Goal: Register for event/course

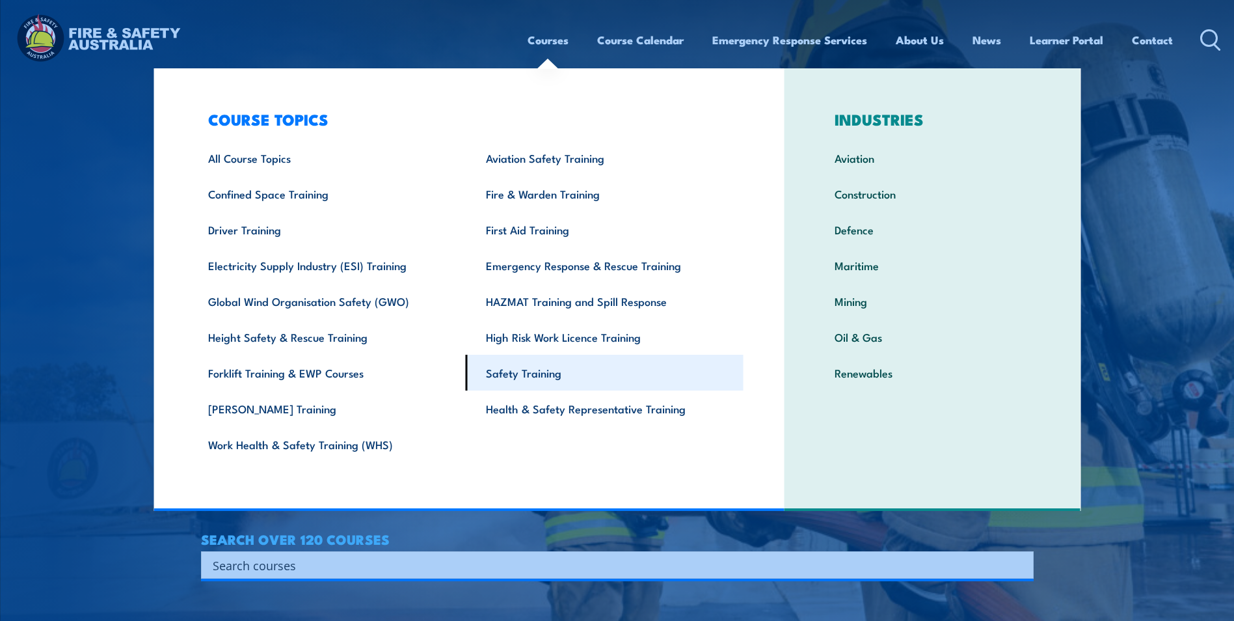
click at [526, 374] on link "Safety Training" at bounding box center [605, 373] width 278 height 36
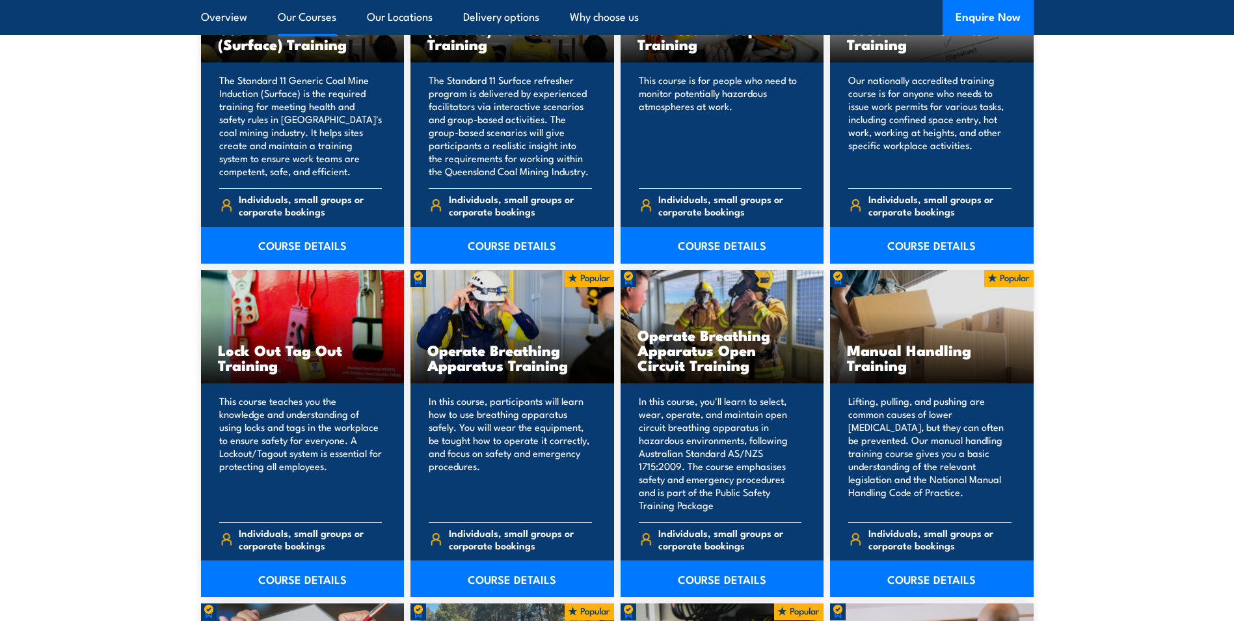
scroll to position [1163, 0]
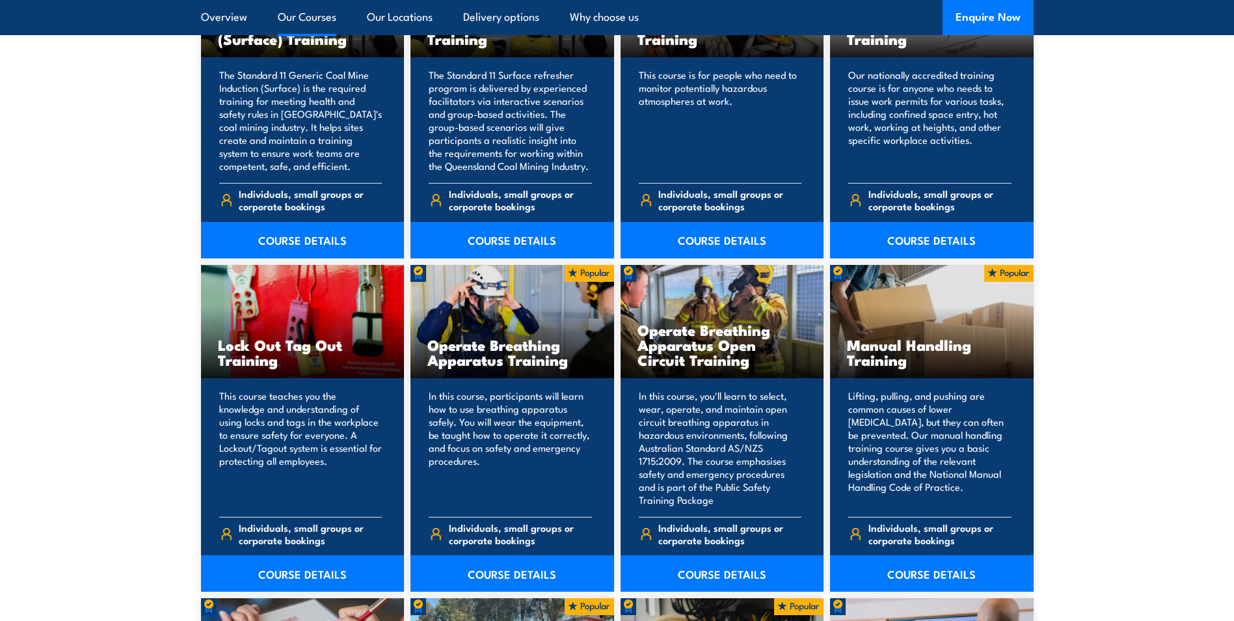
drag, startPoint x: 1241, startPoint y: 181, endPoint x: 1161, endPoint y: 131, distance: 93.9
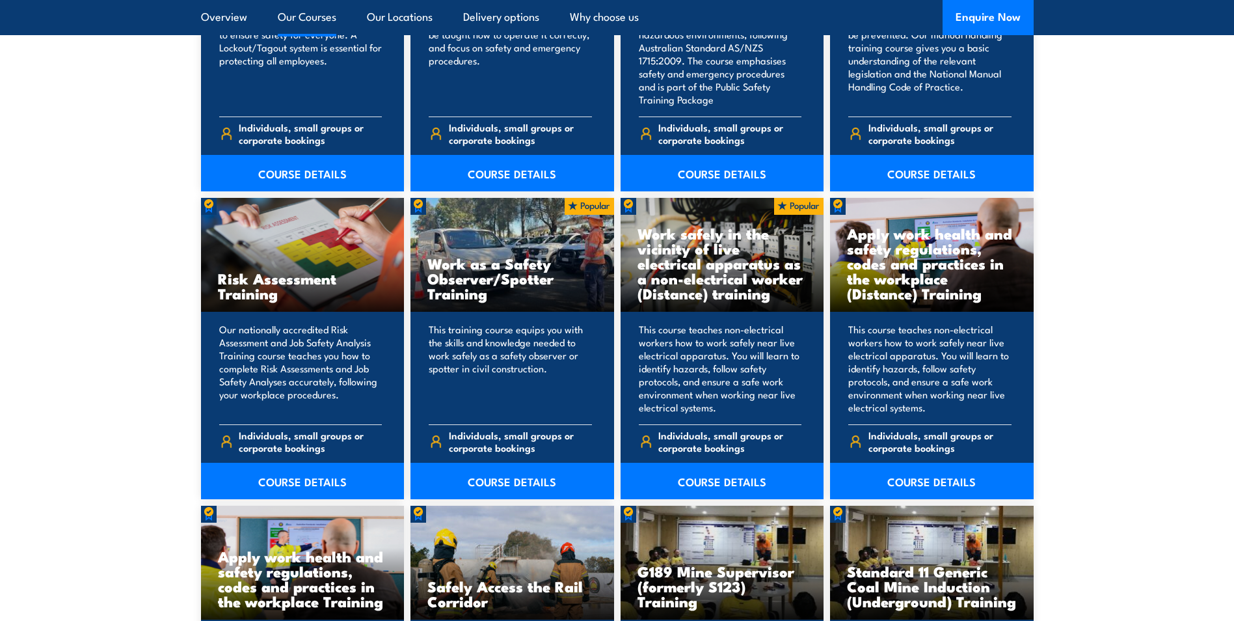
scroll to position [1515, 0]
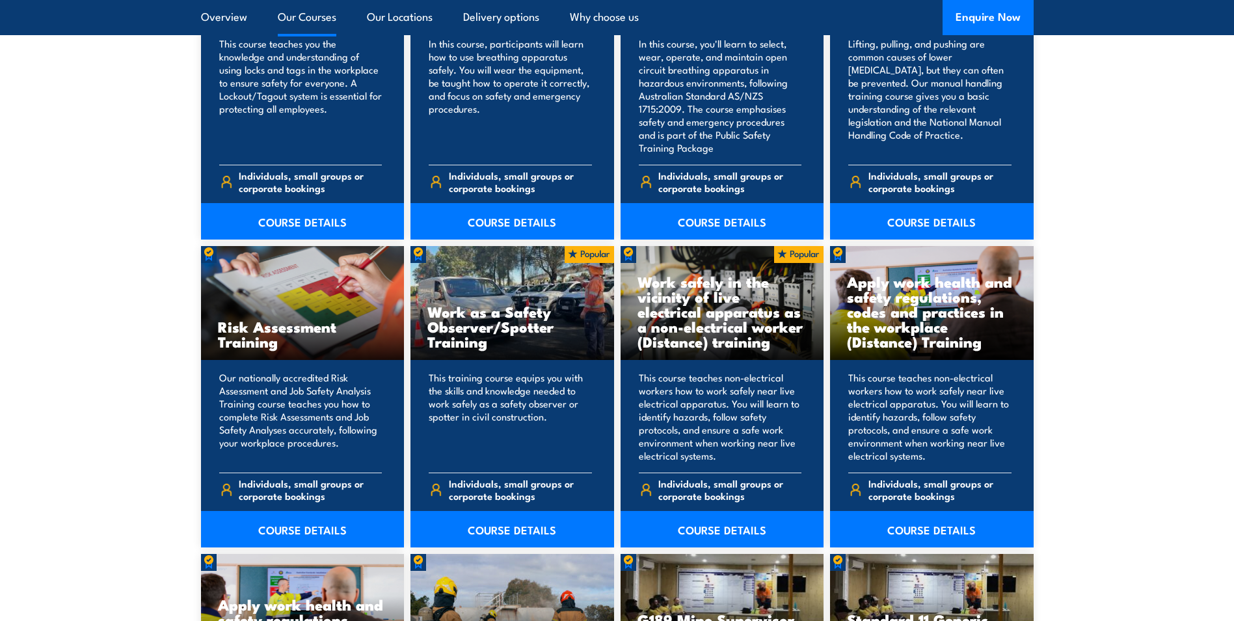
drag, startPoint x: 1238, startPoint y: 246, endPoint x: 1191, endPoint y: 213, distance: 57.0
click at [1191, 213] on section "17 COURSES Standard 11 Generic Coal Mine Induction (Surface) Training 17" at bounding box center [617, 402] width 1234 height 1698
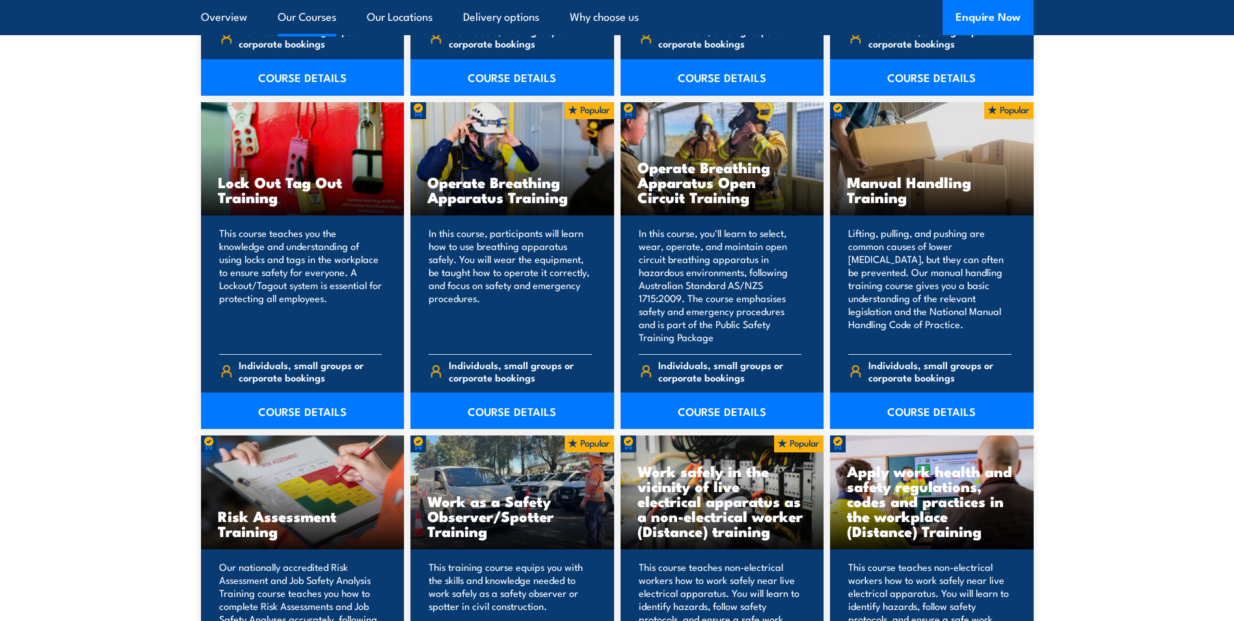
scroll to position [1293, 0]
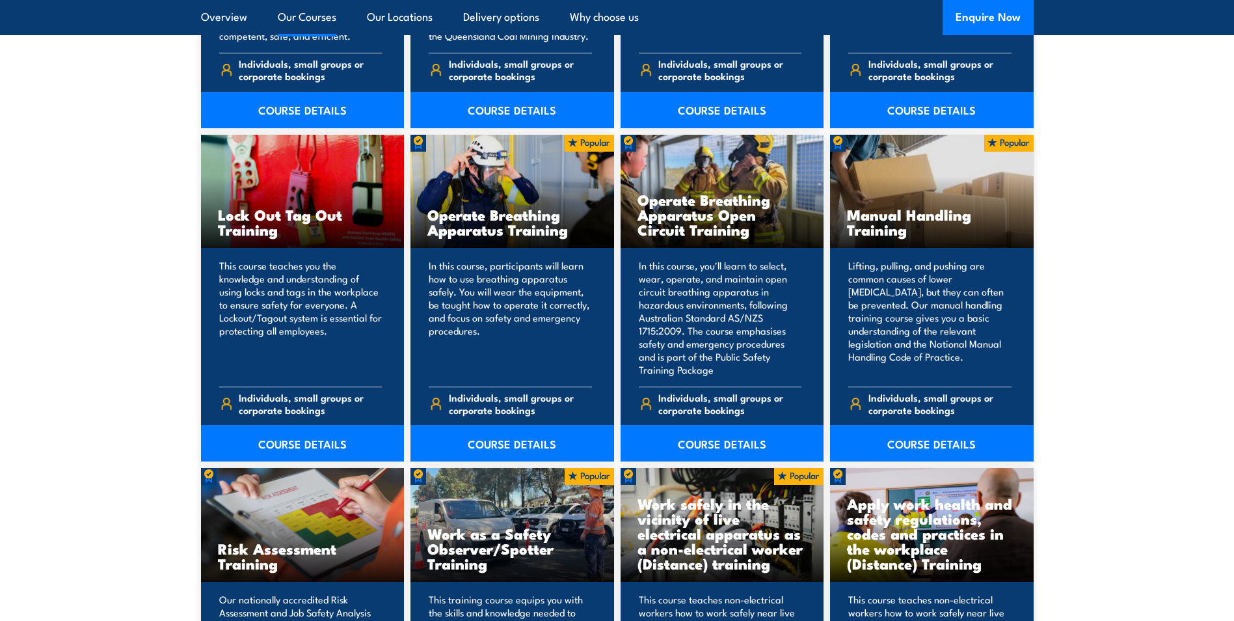
drag, startPoint x: 1239, startPoint y: 228, endPoint x: 1201, endPoint y: 181, distance: 60.6
click at [1201, 181] on section "17 COURSES Standard 11 Generic Coal Mine Induction (Surface) Training 17" at bounding box center [617, 624] width 1234 height 1698
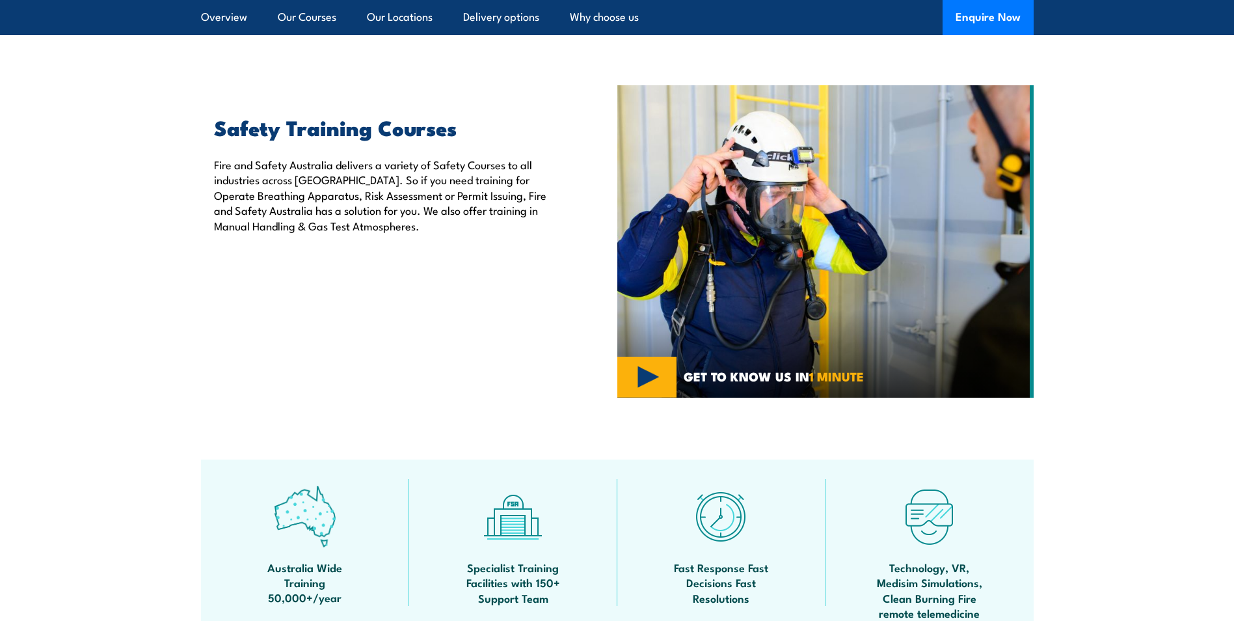
scroll to position [0, 0]
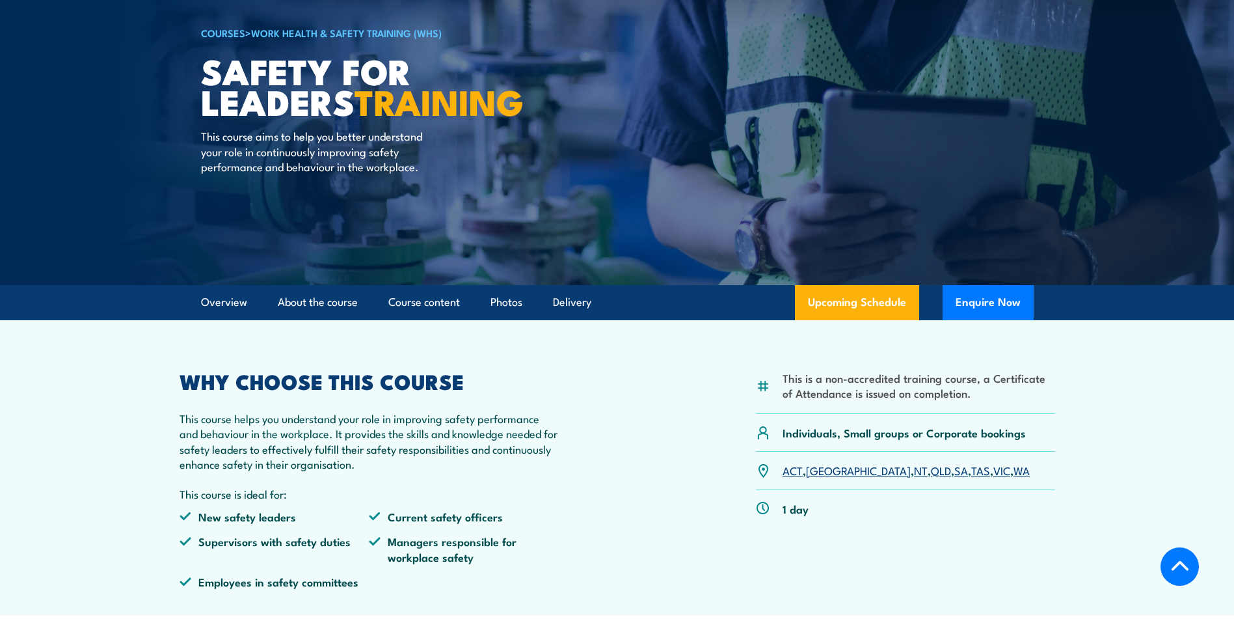
scroll to position [67, 0]
